Goal: Task Accomplishment & Management: Manage account settings

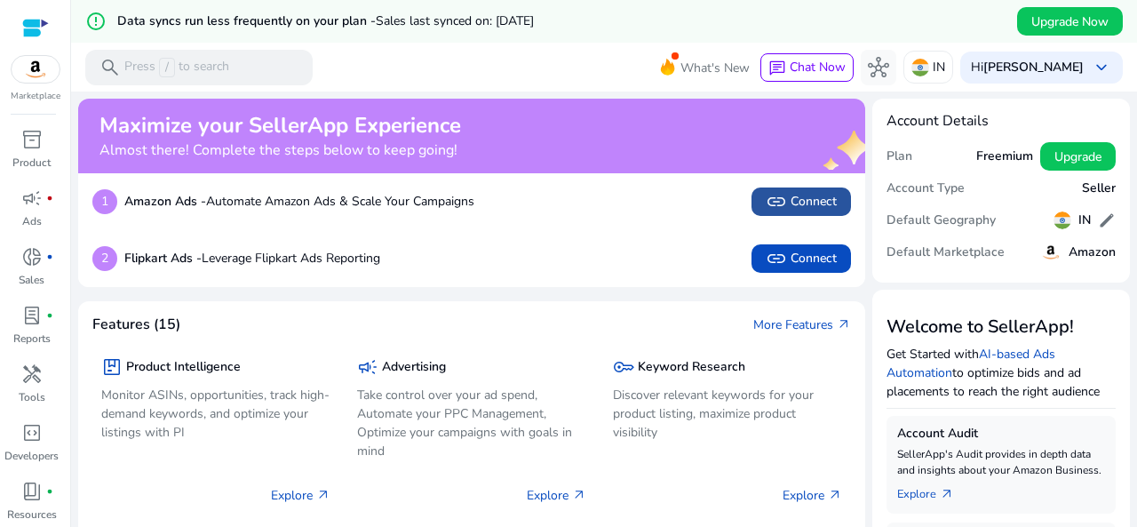
click at [770, 202] on span "link" at bounding box center [776, 201] width 21 height 21
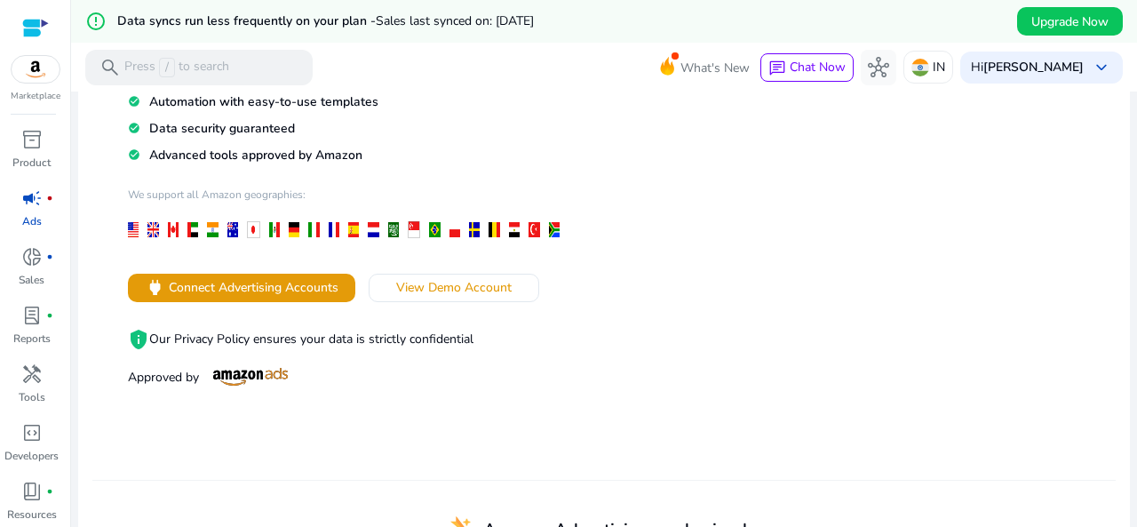
scroll to position [258, 0]
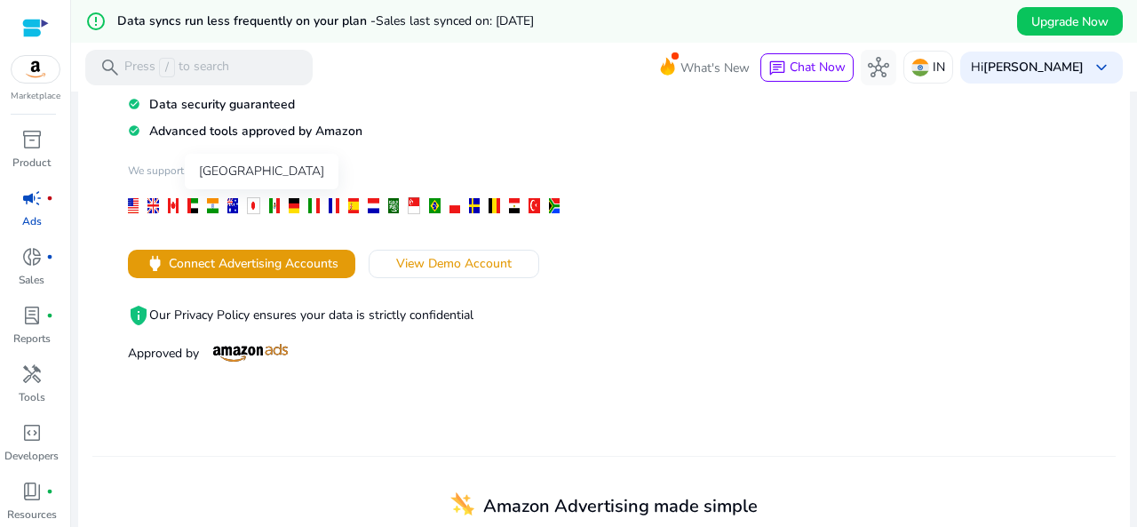
click at [210, 208] on div at bounding box center [212, 205] width 11 height 15
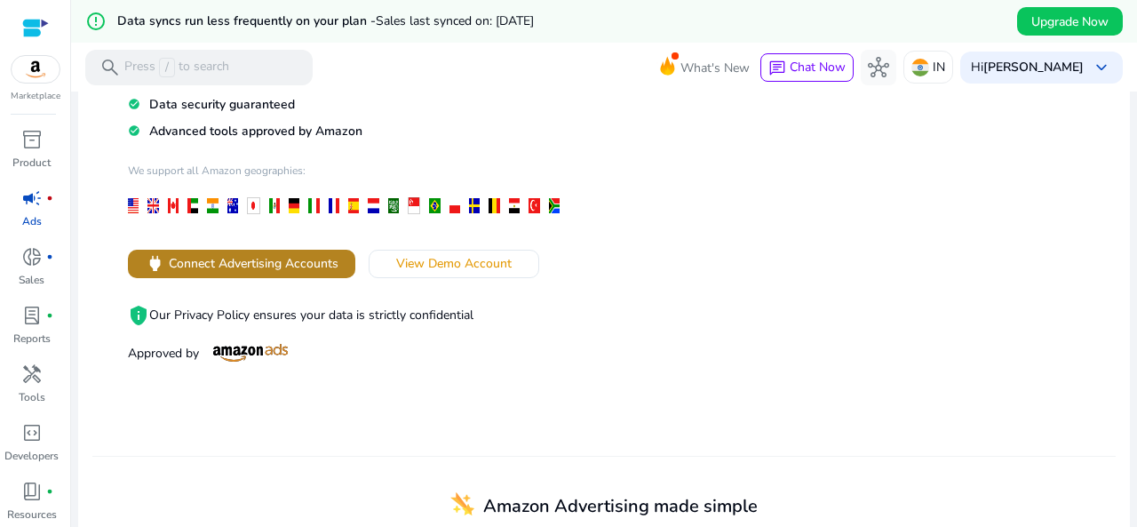
click at [220, 264] on span "Connect Advertising Accounts" at bounding box center [254, 263] width 170 height 19
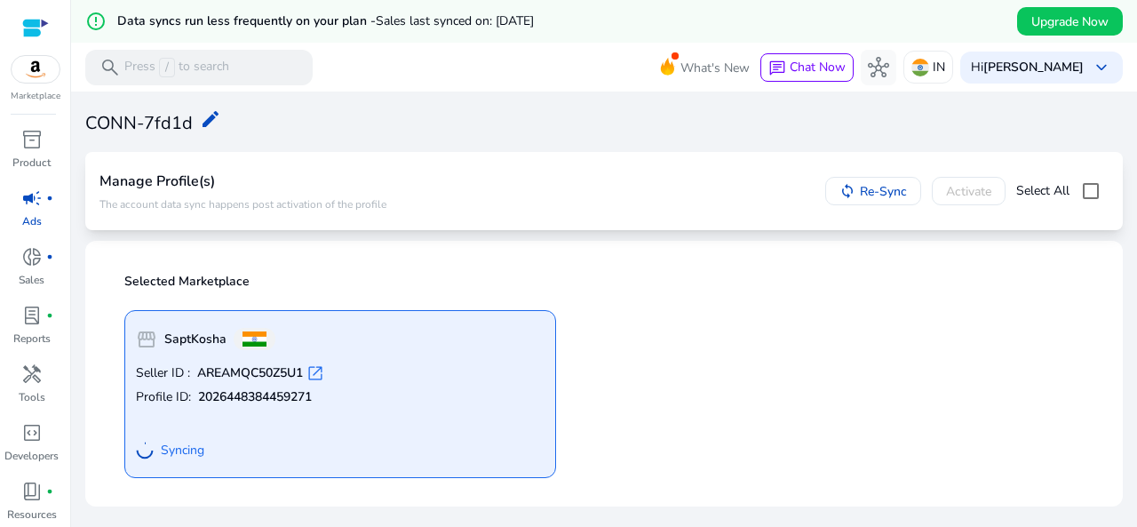
click at [314, 372] on span "open_in_new" at bounding box center [315, 373] width 18 height 18
click at [36, 261] on span "donut_small" at bounding box center [31, 256] width 21 height 21
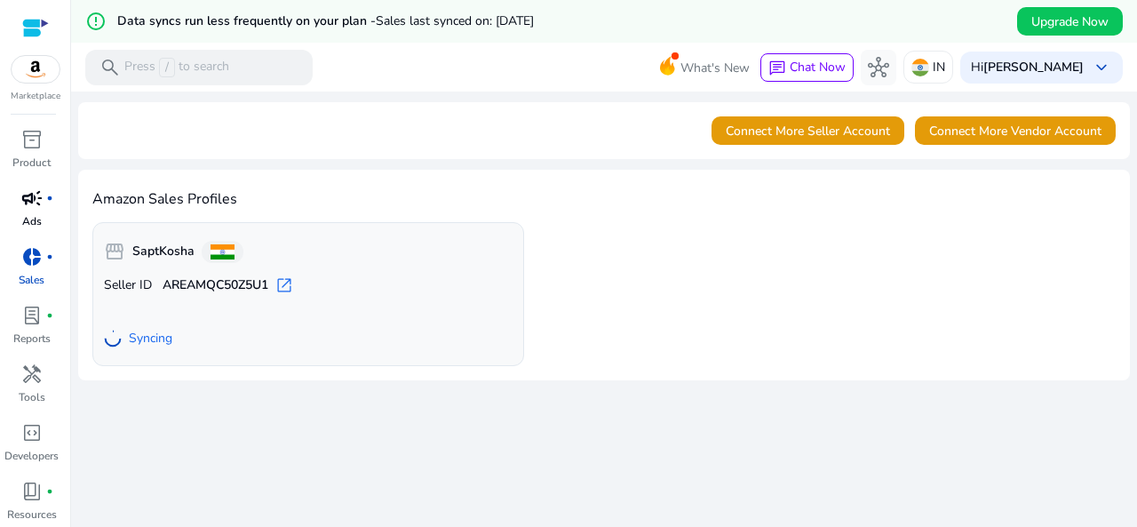
click at [34, 209] on span "campaign" at bounding box center [31, 197] width 21 height 21
click at [164, 132] on div "Connect More Seller Account Connect More Vendor Account" at bounding box center [604, 130] width 1052 height 57
click at [289, 286] on span "open_in_new" at bounding box center [284, 285] width 18 height 18
click at [41, 206] on span "campaign" at bounding box center [31, 197] width 21 height 21
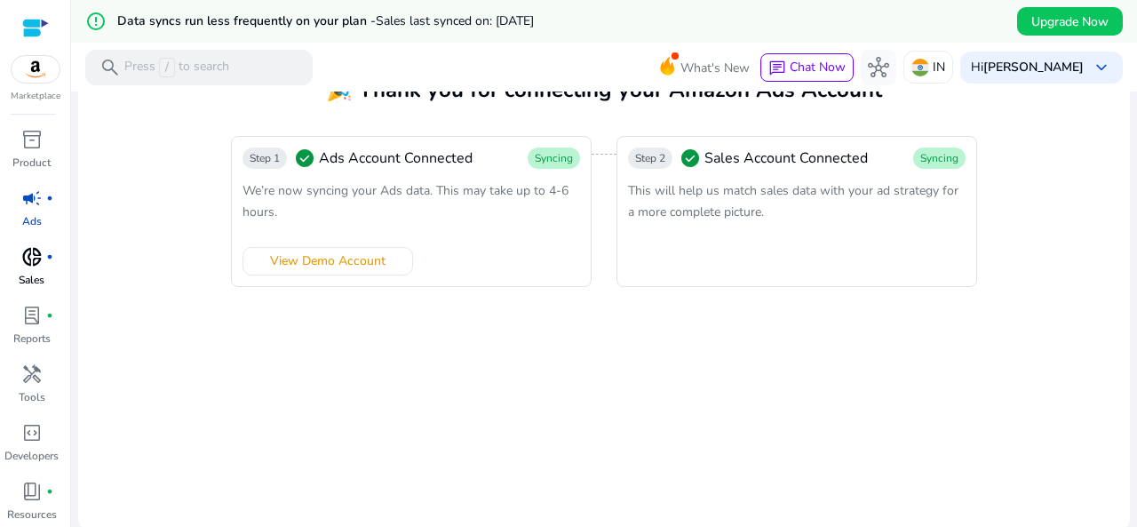
scroll to position [61, 0]
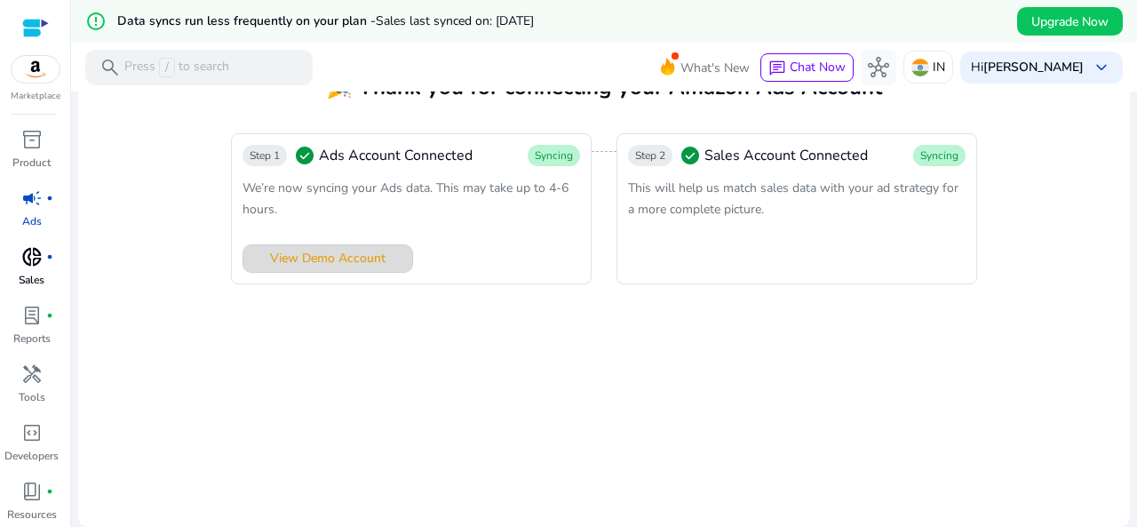
click at [334, 255] on span "View Demo Account" at bounding box center [327, 258] width 115 height 19
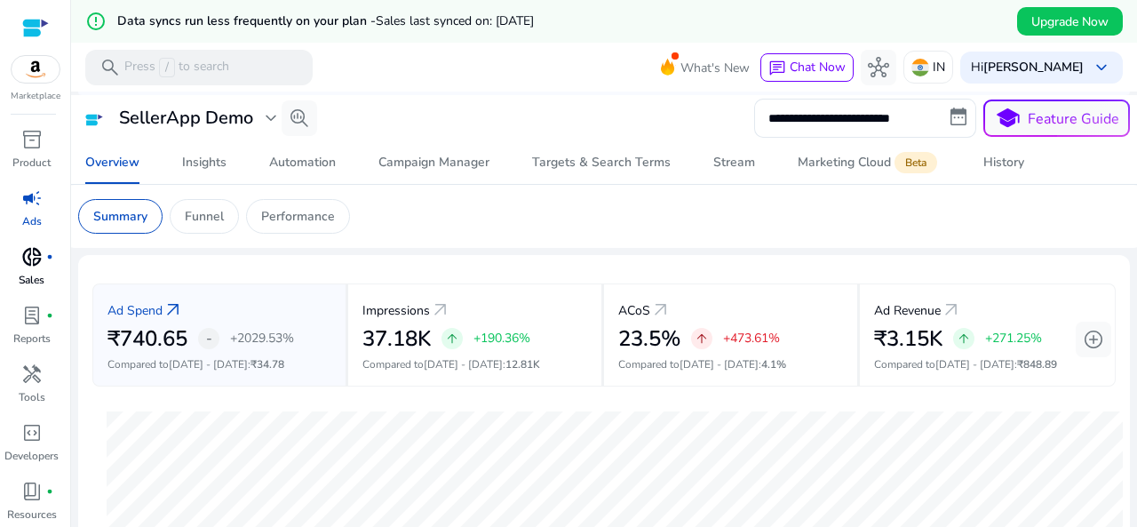
scroll to position [103, 0]
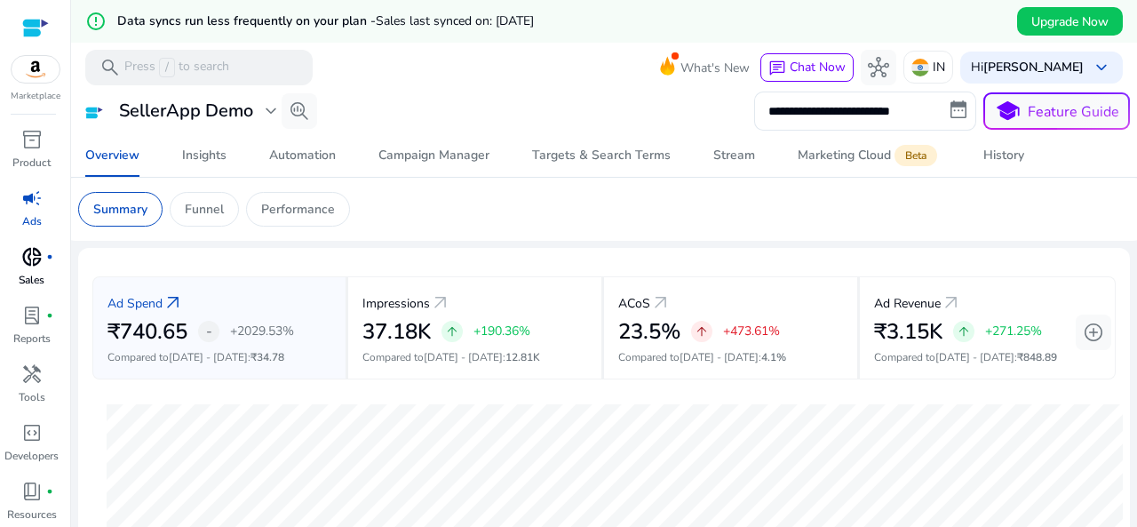
drag, startPoint x: 27, startPoint y: 22, endPoint x: 655, endPoint y: 17, distance: 628.9
click at [655, 17] on div "error_outline Data syncs run less frequently on your plan - Sales last synced o…" at bounding box center [604, 21] width 1066 height 43
drag, startPoint x: 34, startPoint y: 28, endPoint x: 730, endPoint y: 9, distance: 696.6
click at [730, 9] on div "error_outline Data syncs run less frequently on your plan - Sales last synced o…" at bounding box center [604, 21] width 1066 height 43
click at [628, 51] on mat-toolbar "search Press / to search What's New chat Chat Now hub IN Hi anish Mansuri keybo…" at bounding box center [604, 67] width 1066 height 49
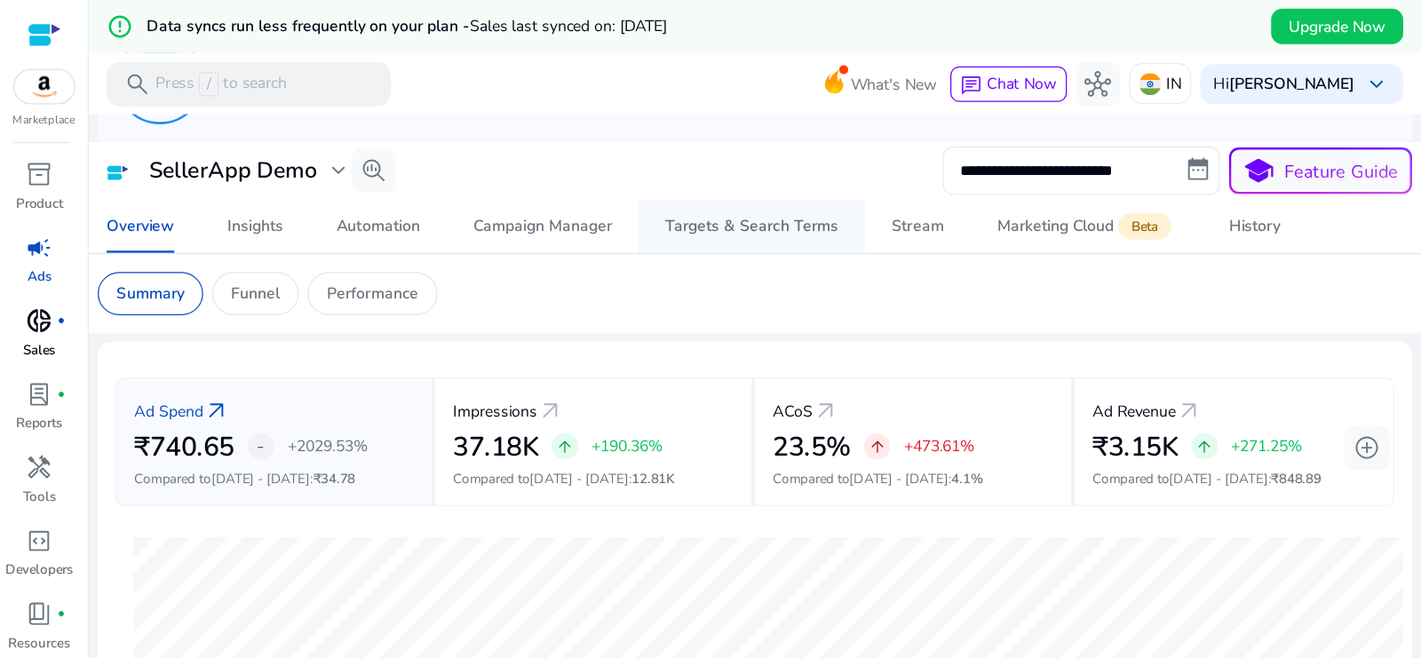
scroll to position [0, 0]
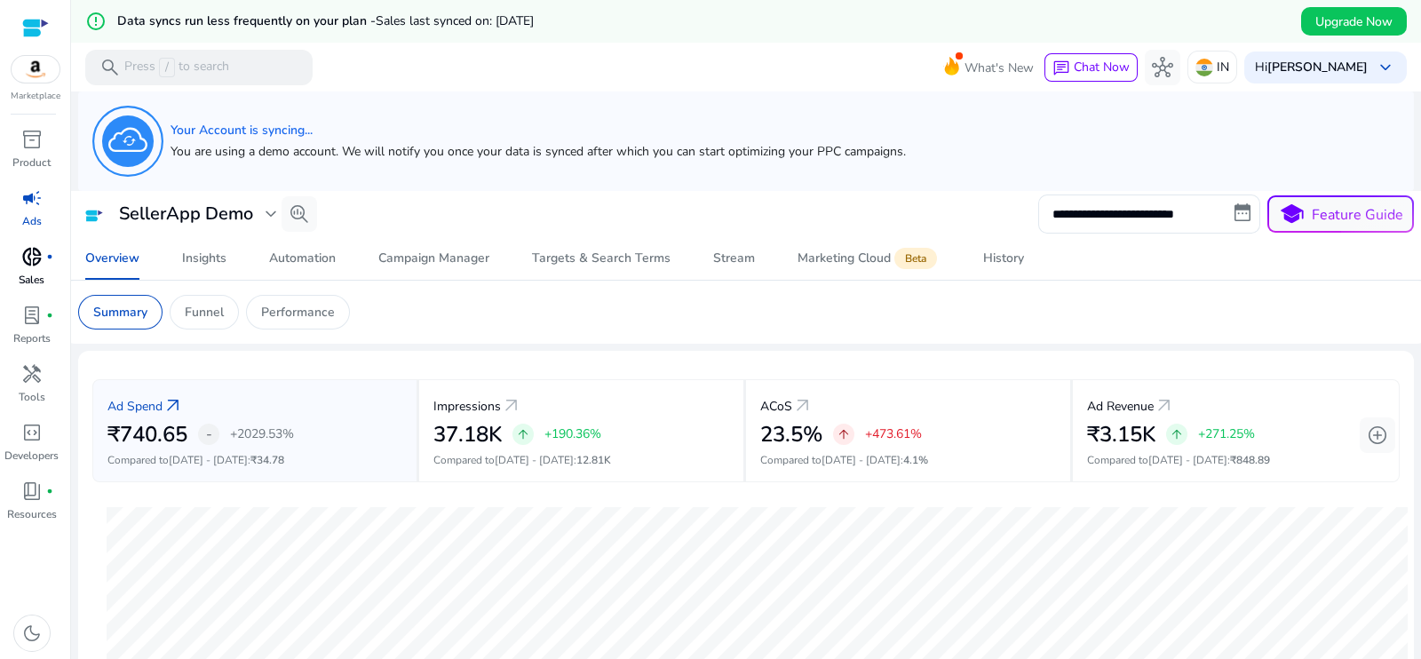
click at [362, 148] on h5 "You are using a demo account. We will notify you once your data is synced after…" at bounding box center [538, 152] width 735 height 15
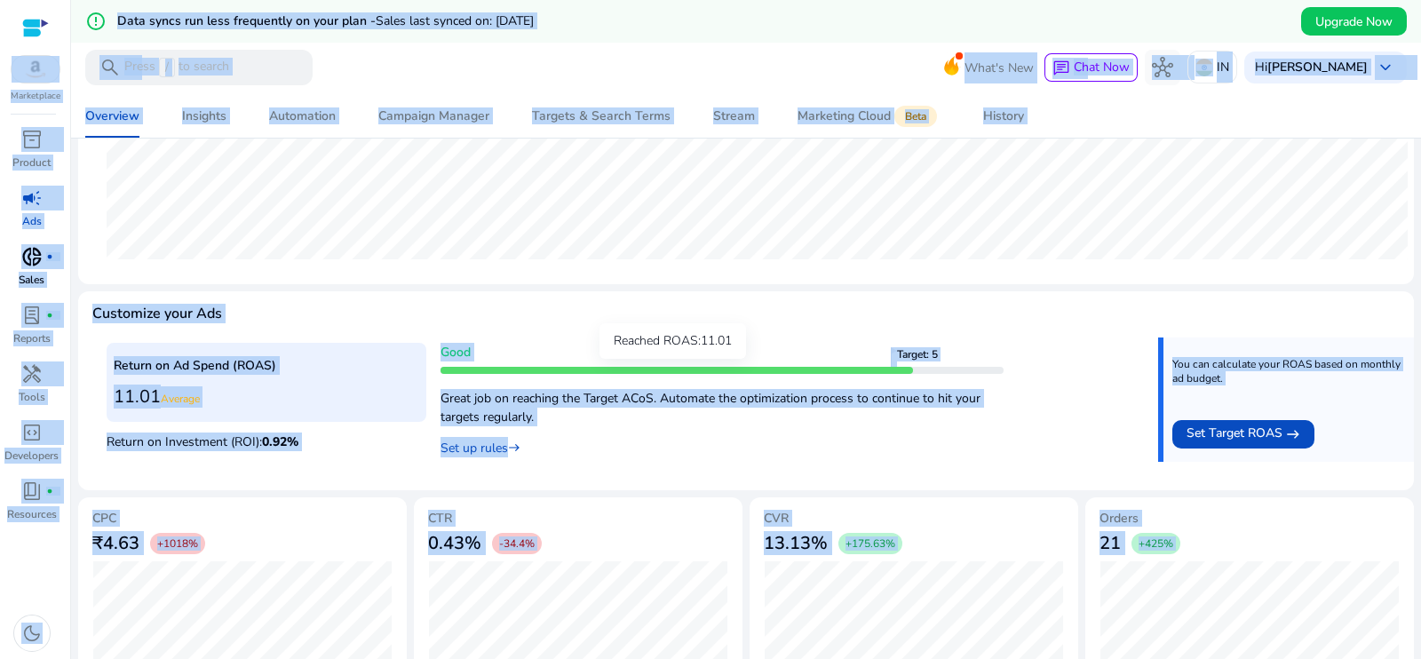
scroll to position [653, 0]
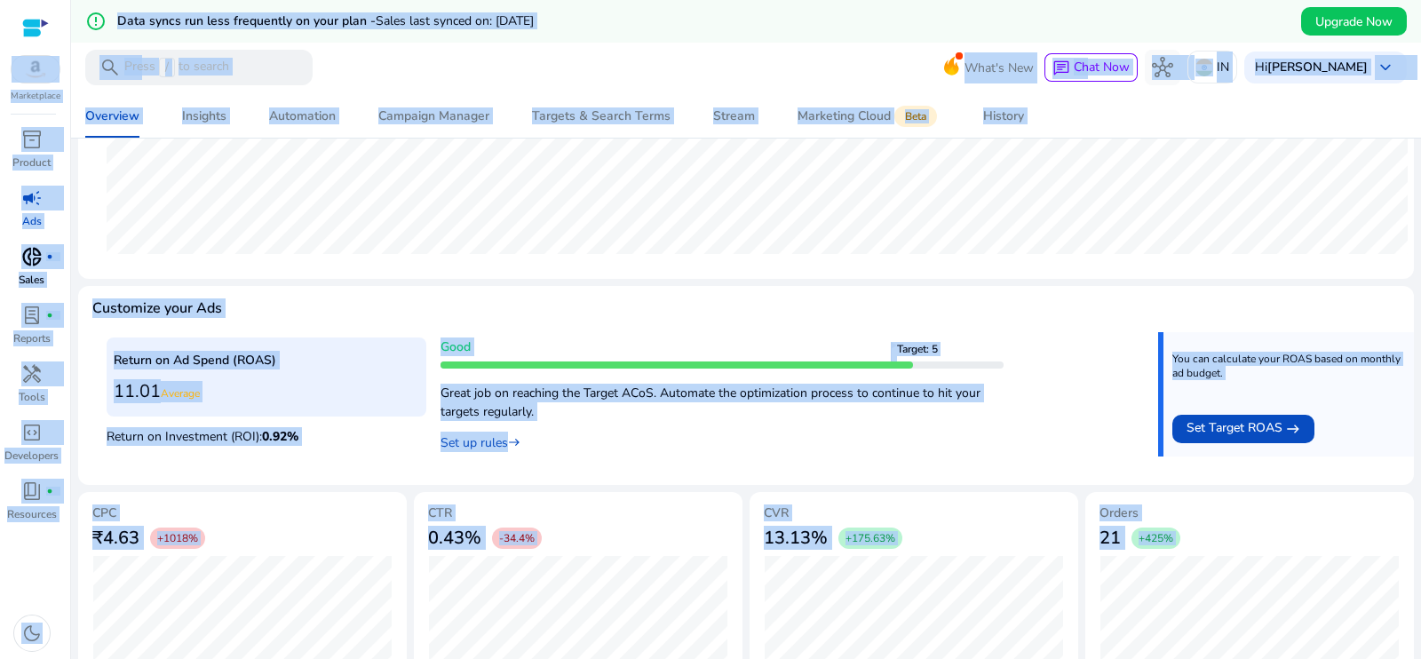
copy body "Marketplace inventory_2 Product campaign Ads donut_small fiber_manual_record Sa…"
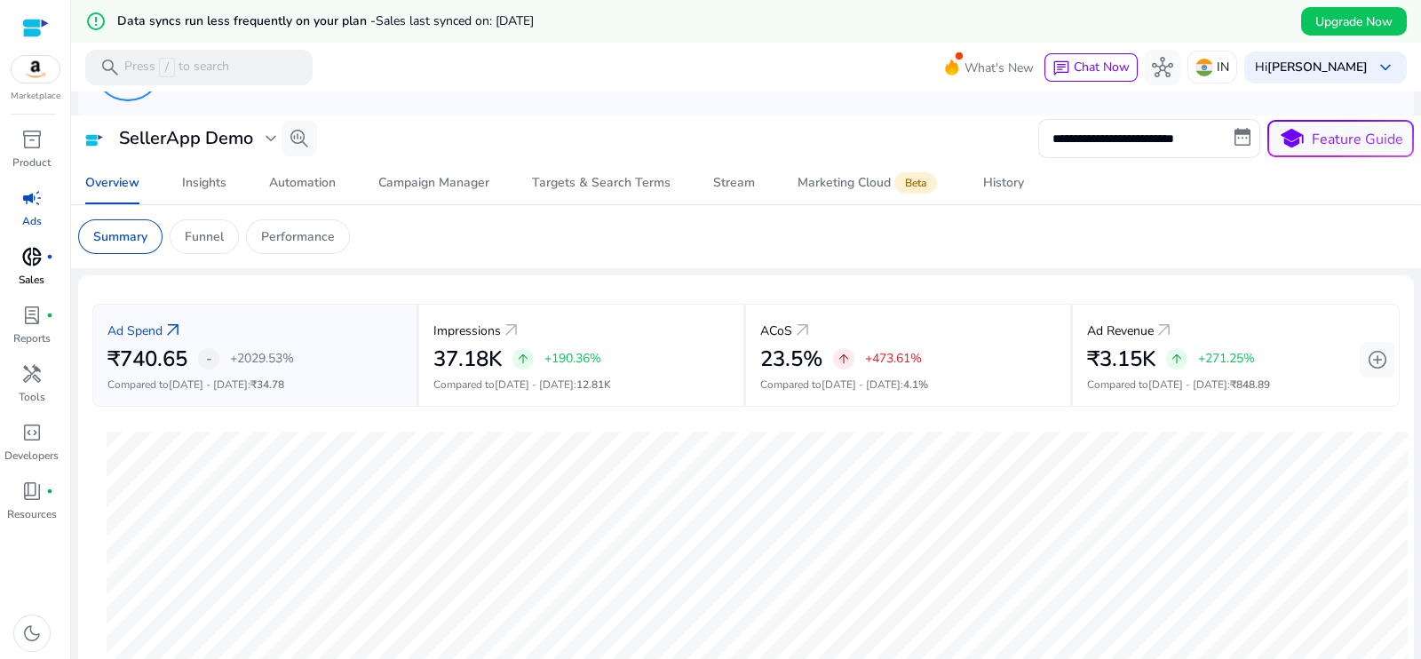
drag, startPoint x: 549, startPoint y: 83, endPoint x: 596, endPoint y: 55, distance: 55.0
click at [618, 49] on mat-toolbar "search Press / to search What's New chat Chat Now hub IN Hi anish Mansuri keybo…" at bounding box center [746, 67] width 1350 height 49
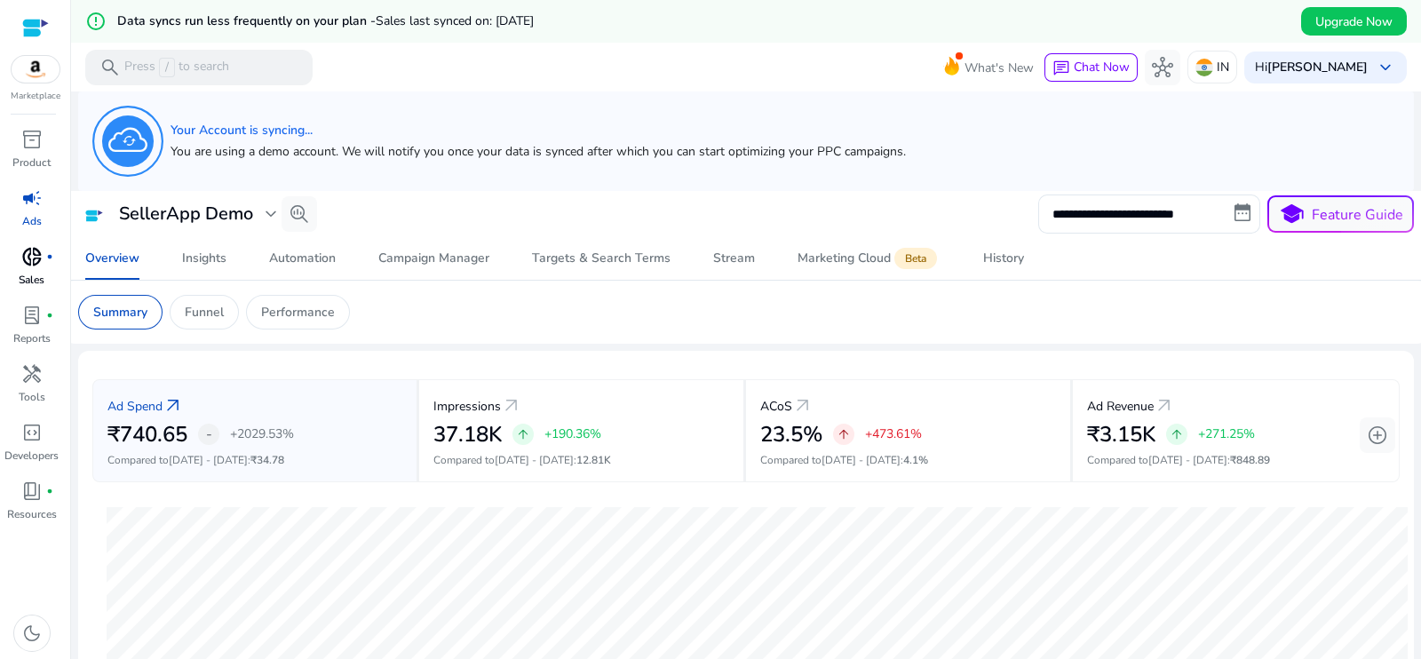
click at [28, 266] on span "donut_small" at bounding box center [31, 256] width 21 height 21
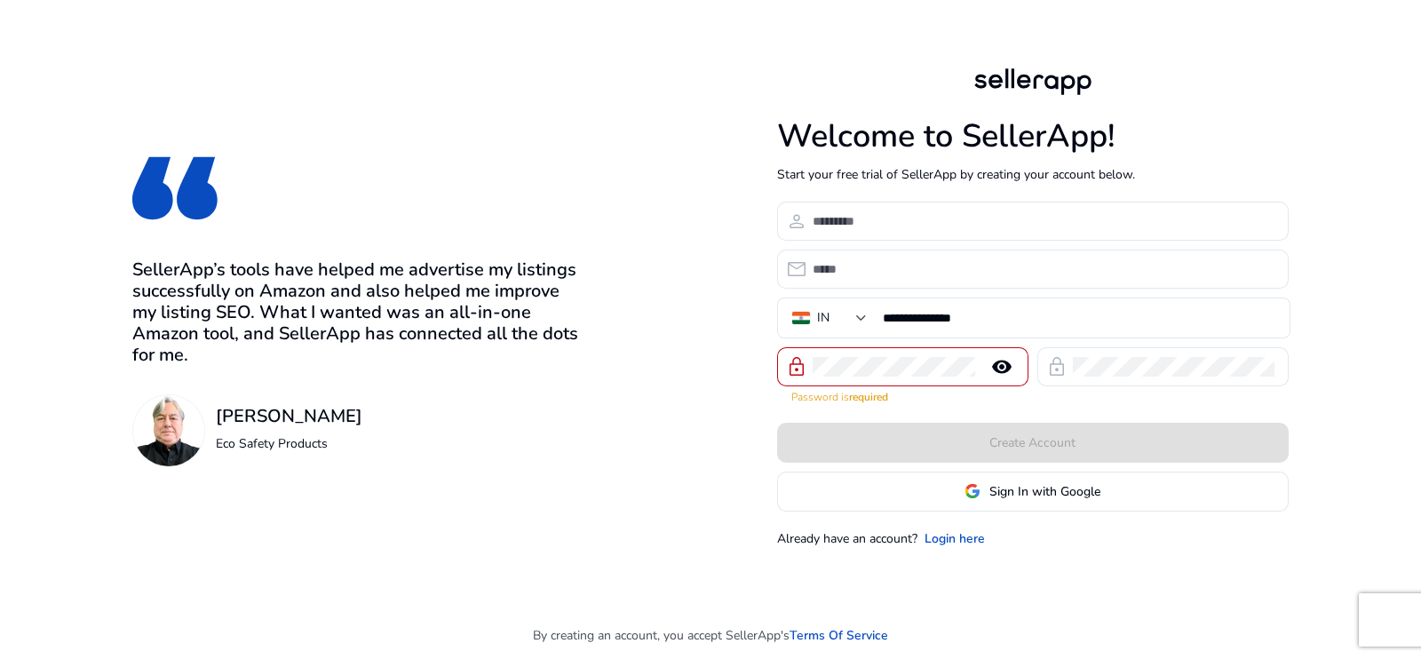
click at [1139, 529] on div "Already have an account? Login here" at bounding box center [1033, 538] width 512 height 19
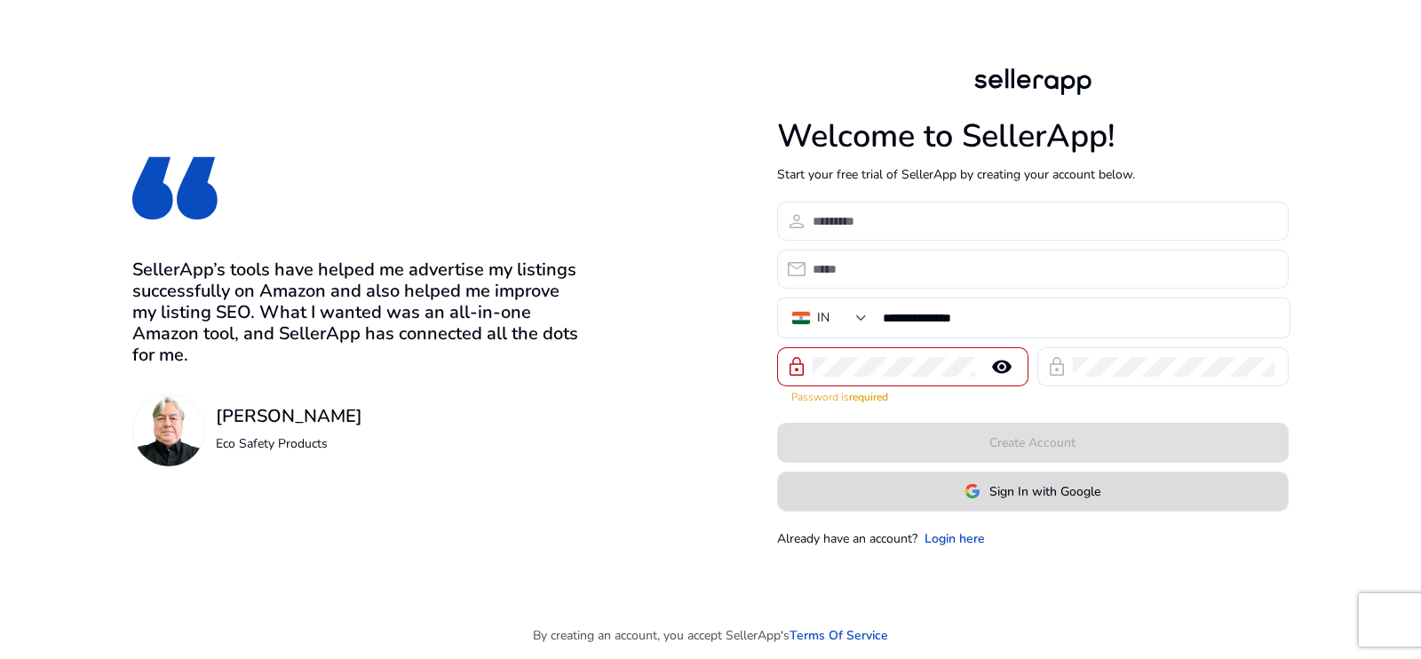
click at [1068, 494] on span "Sign In with Google" at bounding box center [1044, 491] width 111 height 19
